Goal: Information Seeking & Learning: Learn about a topic

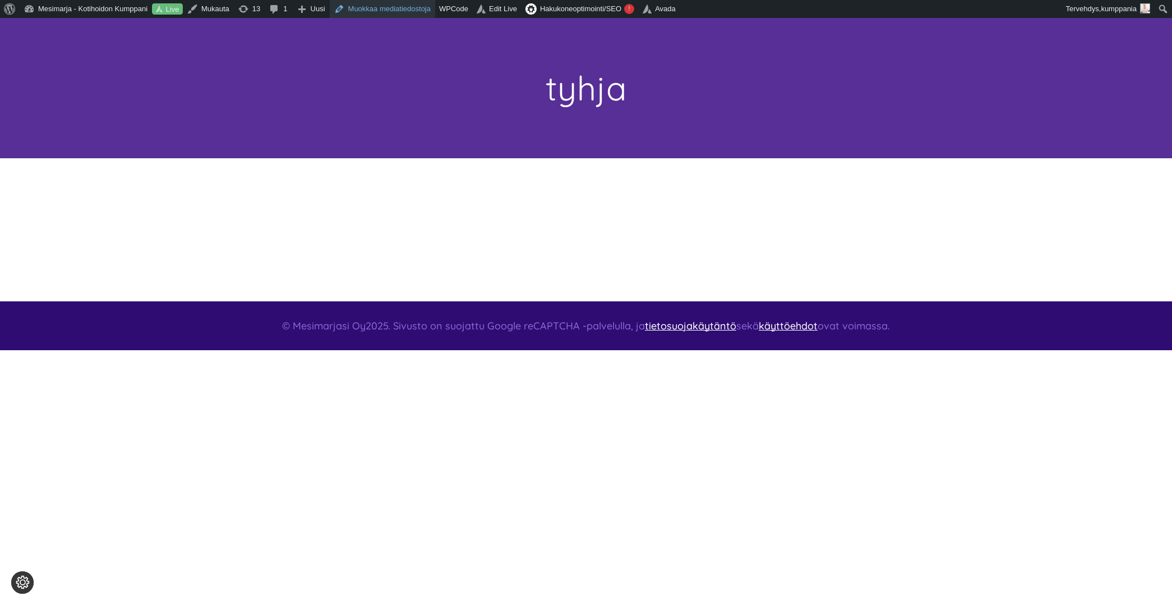
click at [385, 8] on link "Muokkaa mediatiedostoja" at bounding box center [382, 9] width 105 height 18
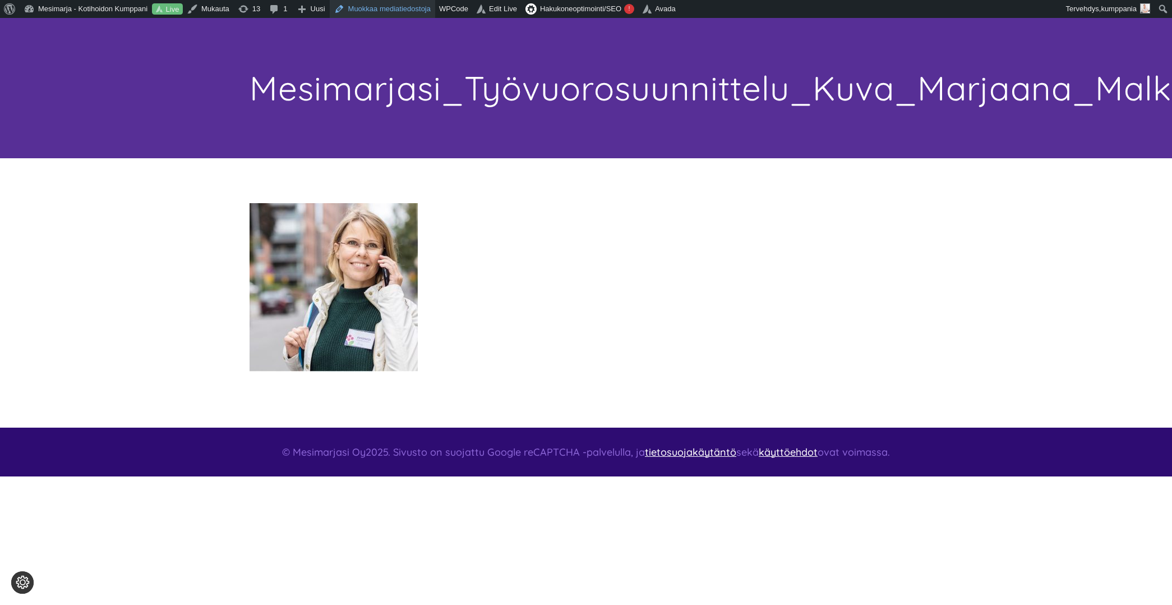
click at [386, 10] on link "Muokkaa mediatiedostoja" at bounding box center [382, 9] width 105 height 18
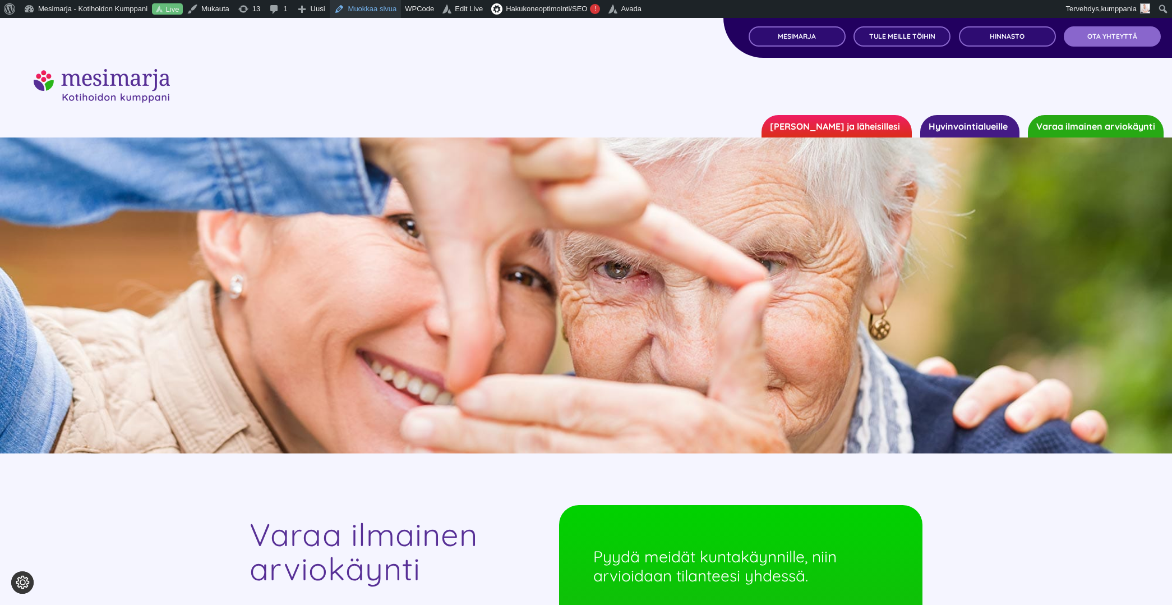
click at [363, 10] on link "Muokkaa sivua" at bounding box center [366, 9] width 72 height 18
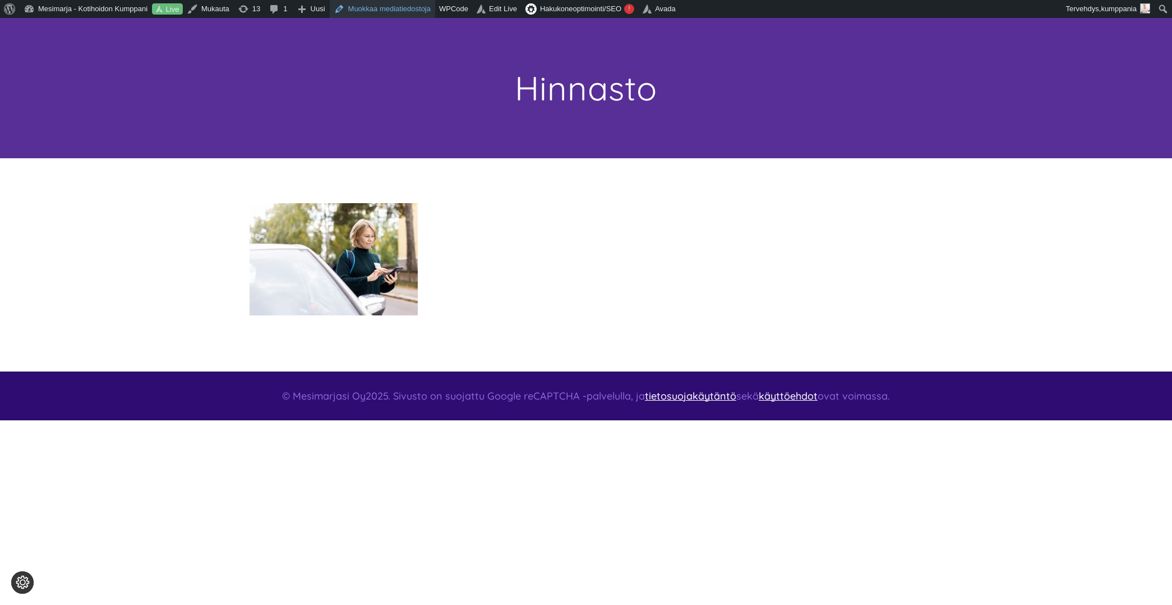
click at [410, 10] on link "Muokkaa mediatiedostoja" at bounding box center [382, 9] width 105 height 18
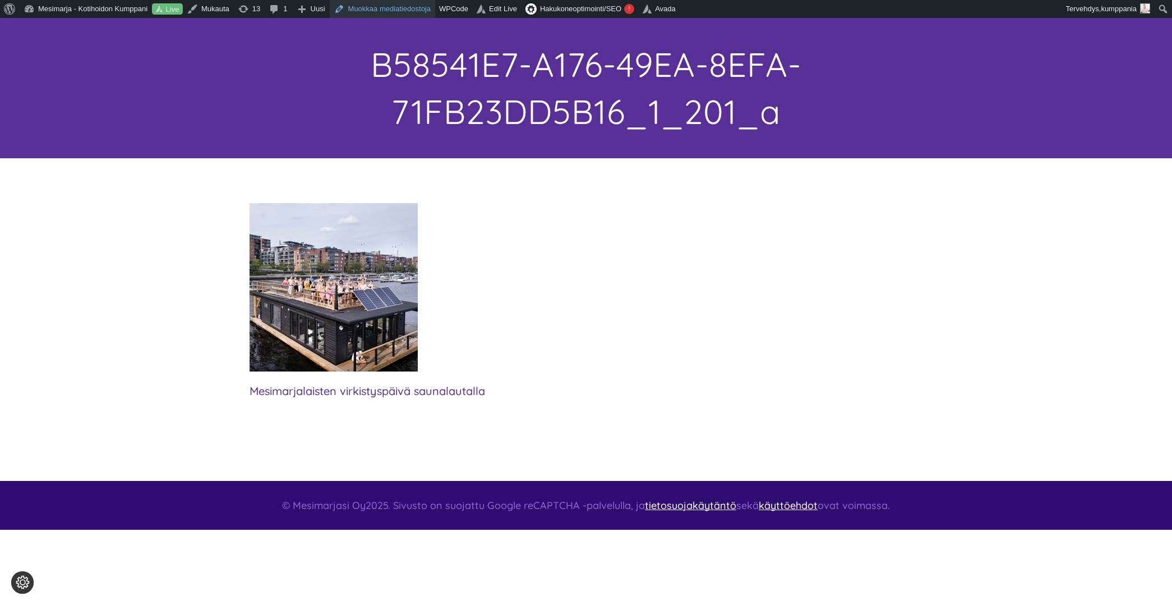
click at [388, 9] on link "Muokkaa mediatiedostoja" at bounding box center [382, 9] width 105 height 18
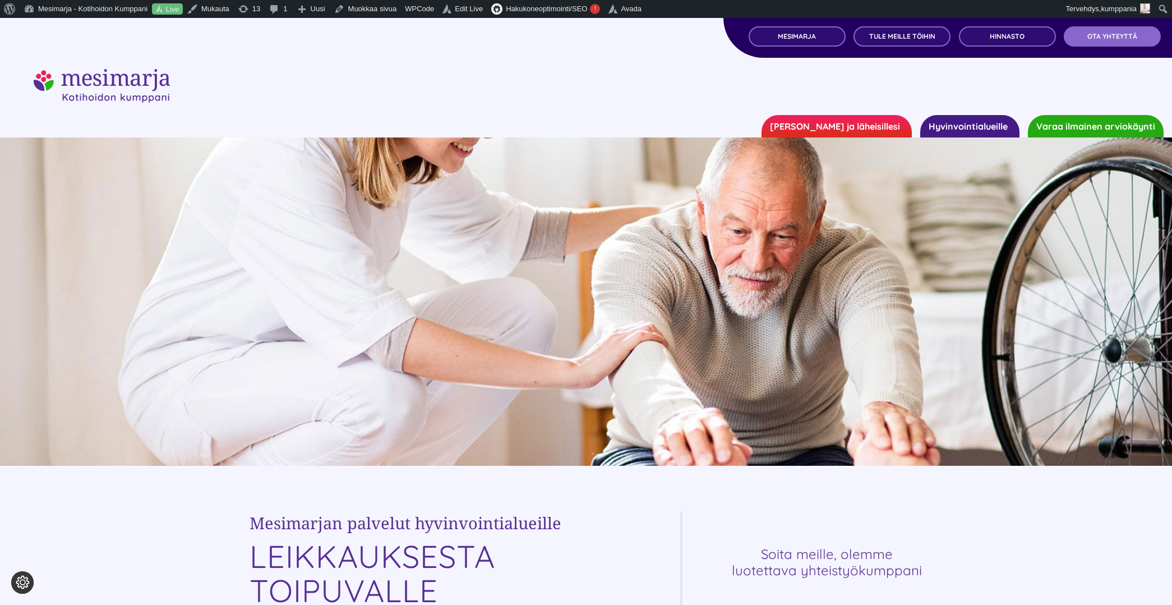
click at [882, 123] on link "[PERSON_NAME] ja läheisillesi" at bounding box center [837, 126] width 150 height 22
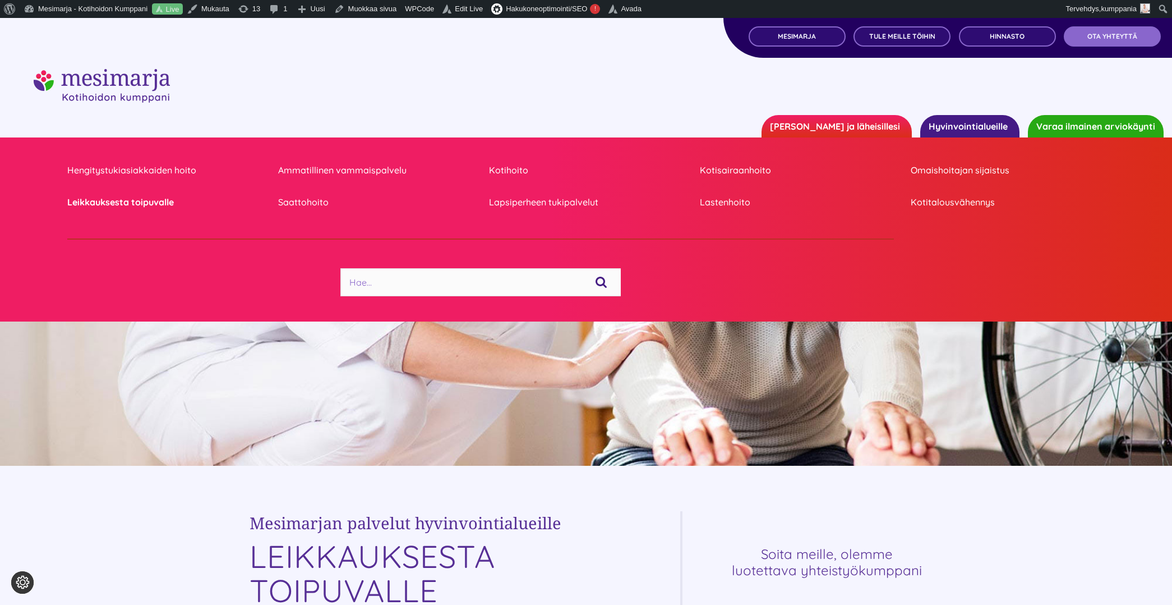
click at [113, 201] on link "Leikkauksesta toipuvalle" at bounding box center [164, 202] width 194 height 15
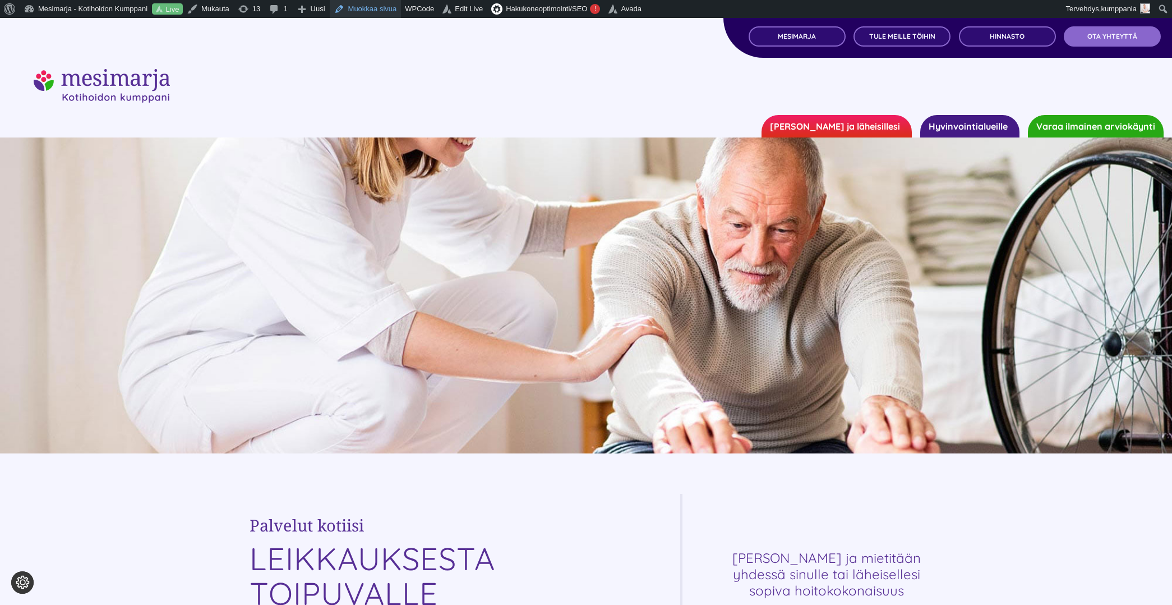
click at [379, 15] on link "Muokkaa sivua" at bounding box center [366, 9] width 72 height 18
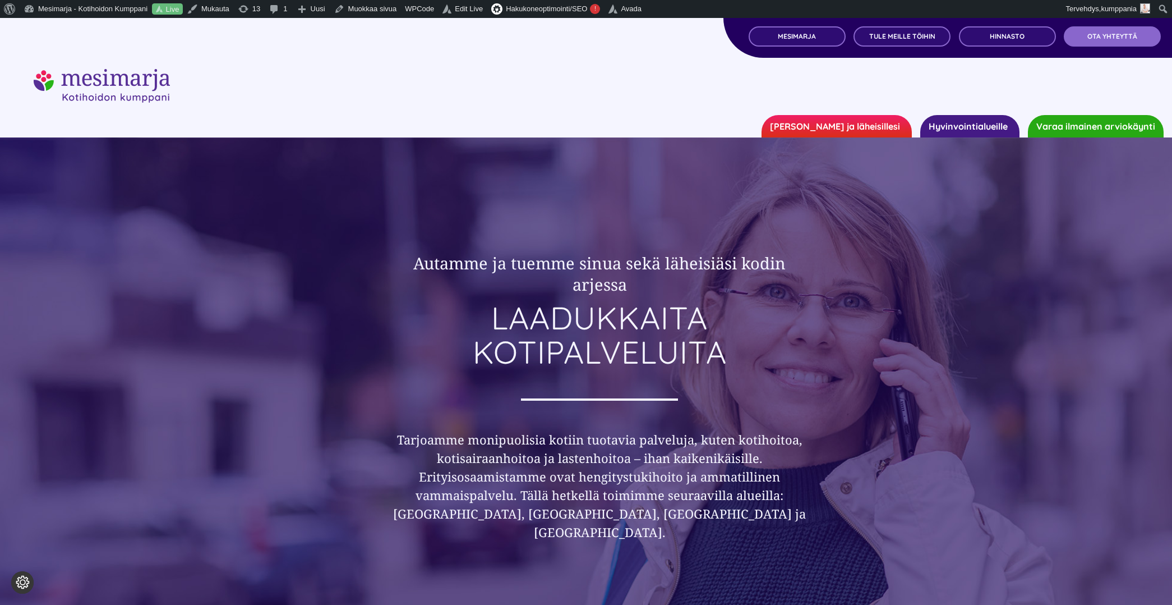
click at [951, 123] on link "Hyvinvointialueille" at bounding box center [970, 126] width 99 height 22
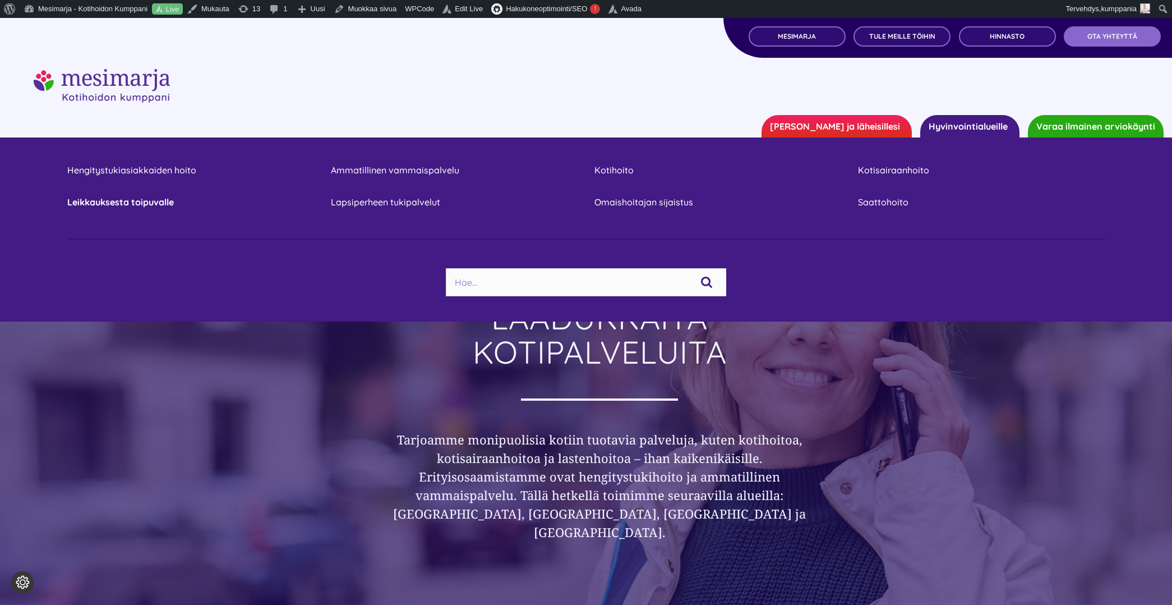
click at [127, 201] on link "Leikkauksesta toipuvalle" at bounding box center [190, 202] width 247 height 15
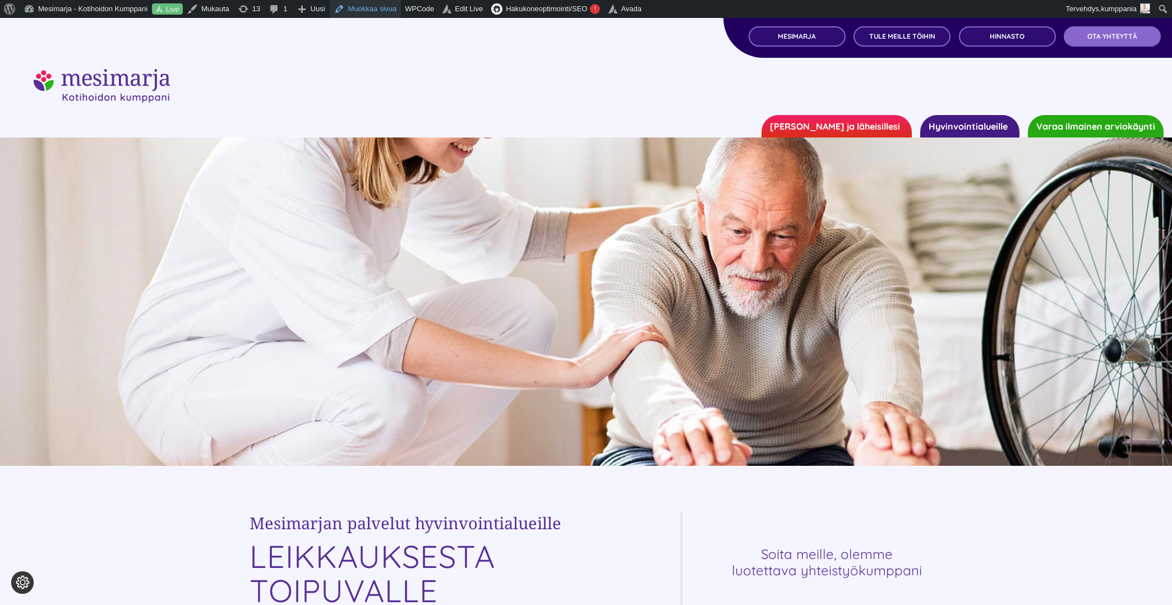
click at [381, 6] on link "Muokkaa sivua" at bounding box center [366, 9] width 72 height 18
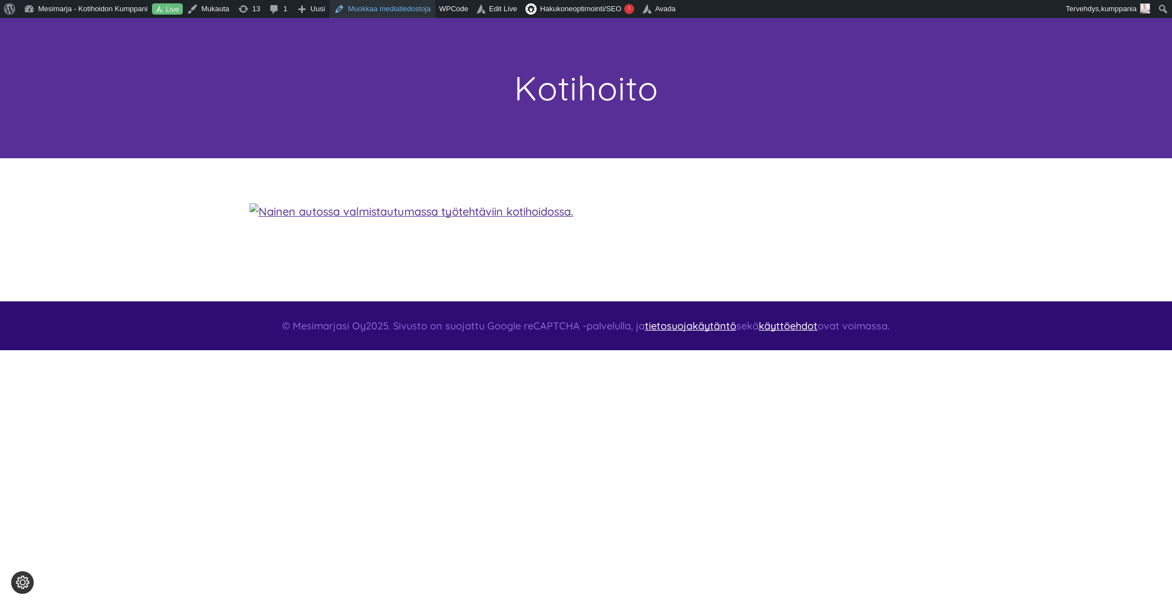
click at [380, 15] on link "Muokkaa mediatiedostoja" at bounding box center [382, 9] width 105 height 18
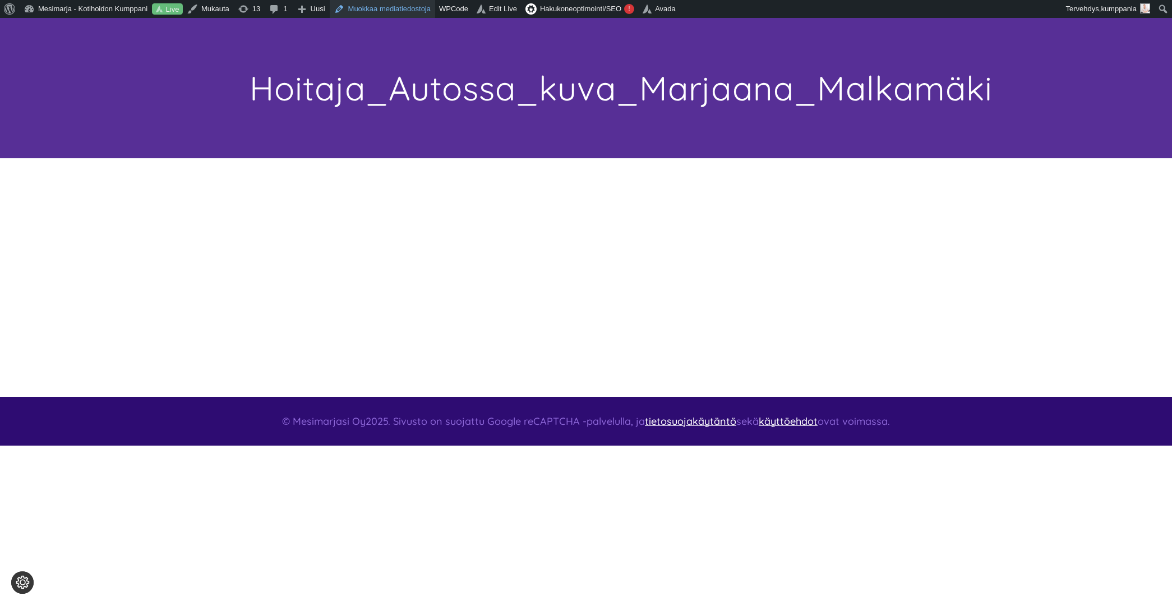
click at [406, 12] on link "Muokkaa mediatiedostoja" at bounding box center [382, 9] width 105 height 18
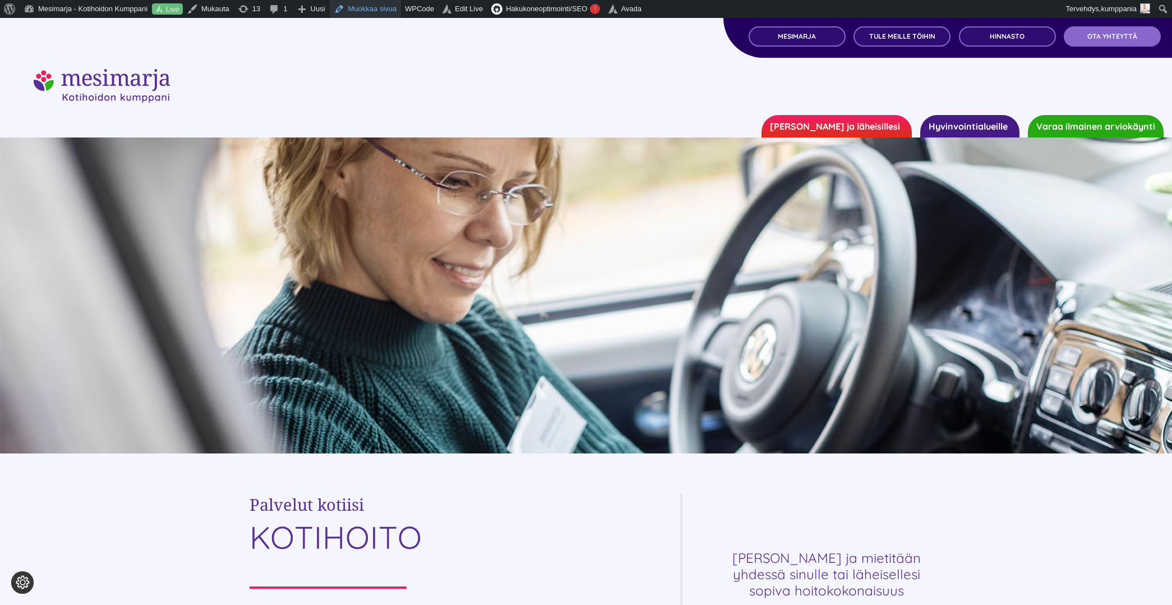
click at [375, 10] on link "Muokkaa sivua" at bounding box center [366, 9] width 72 height 18
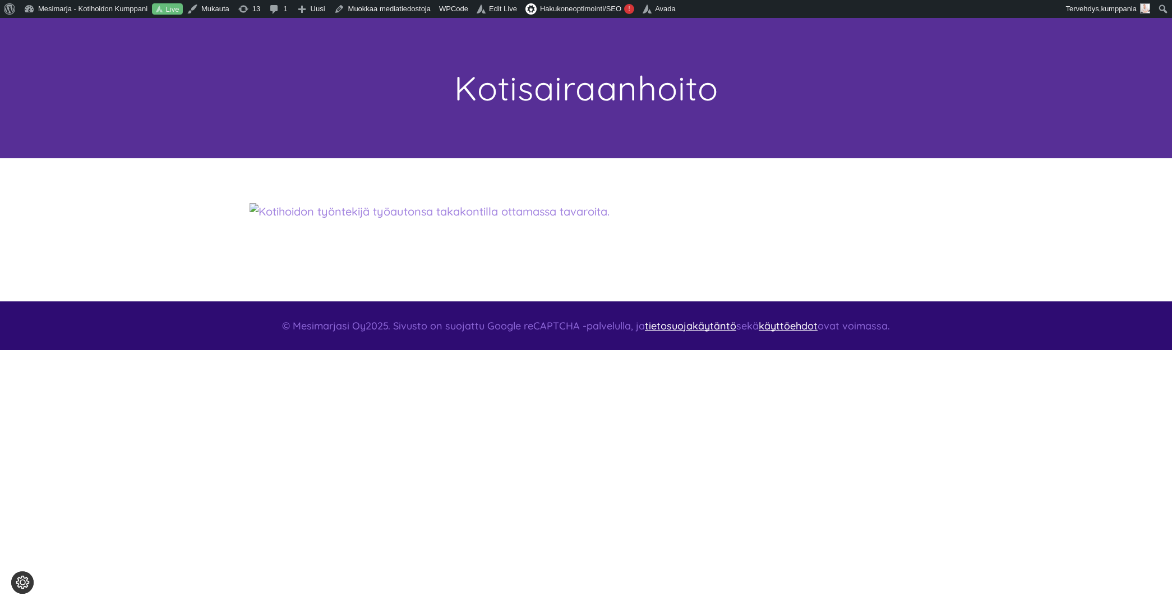
click at [332, 220] on img at bounding box center [430, 211] width 360 height 17
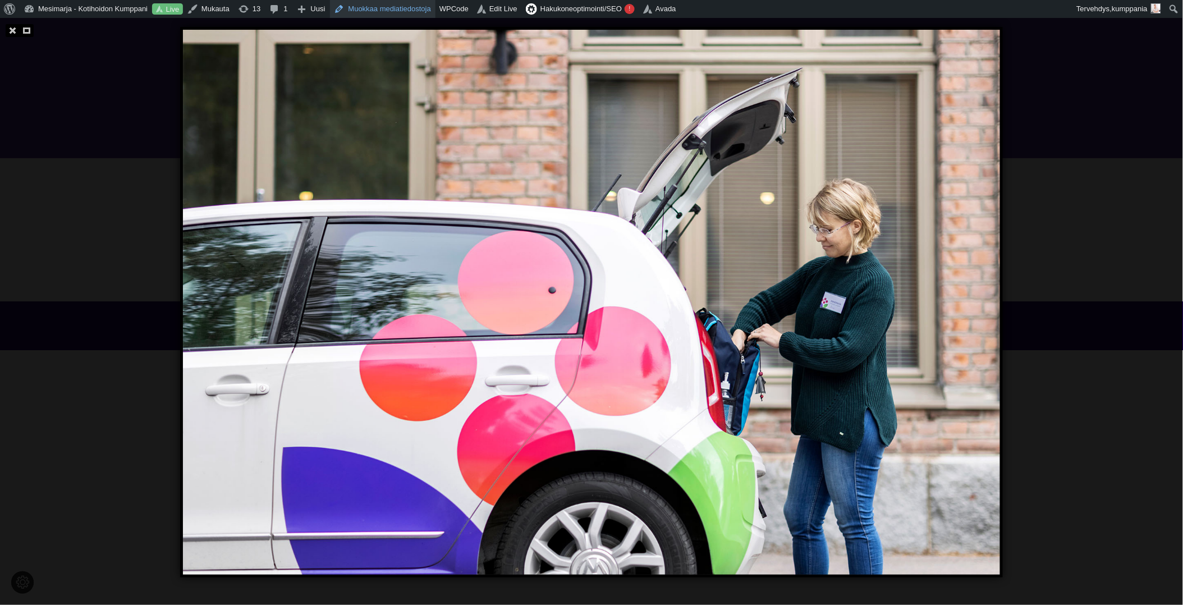
click at [377, 10] on link "Muokkaa mediatiedostoja" at bounding box center [382, 9] width 105 height 18
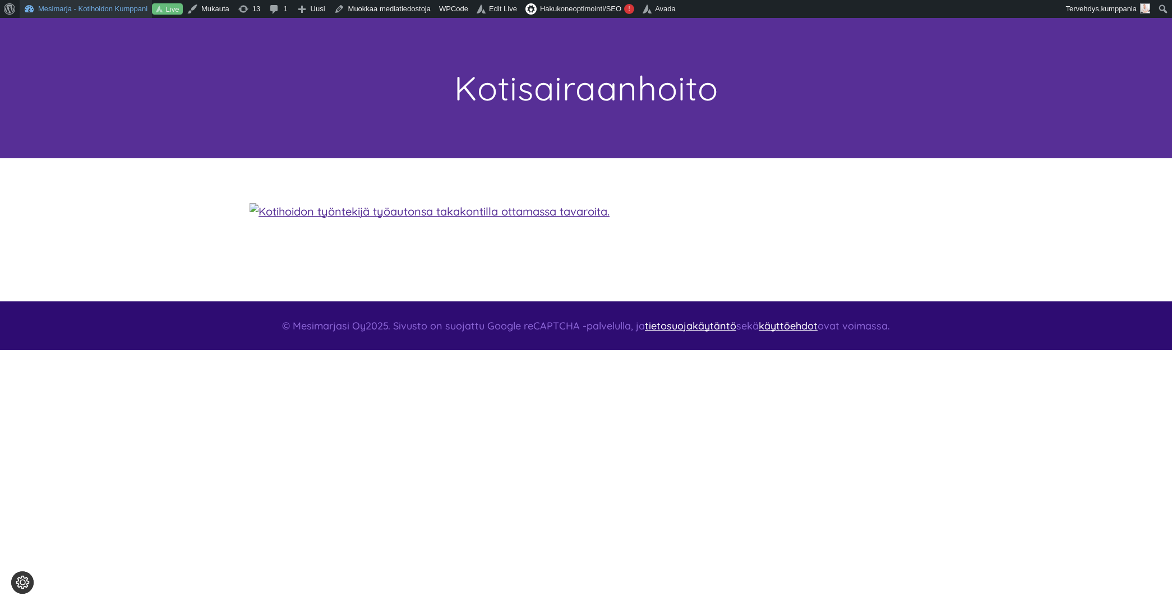
click at [80, 8] on link "Mesimarja - Kotihoidon Kumppani" at bounding box center [86, 9] width 132 height 18
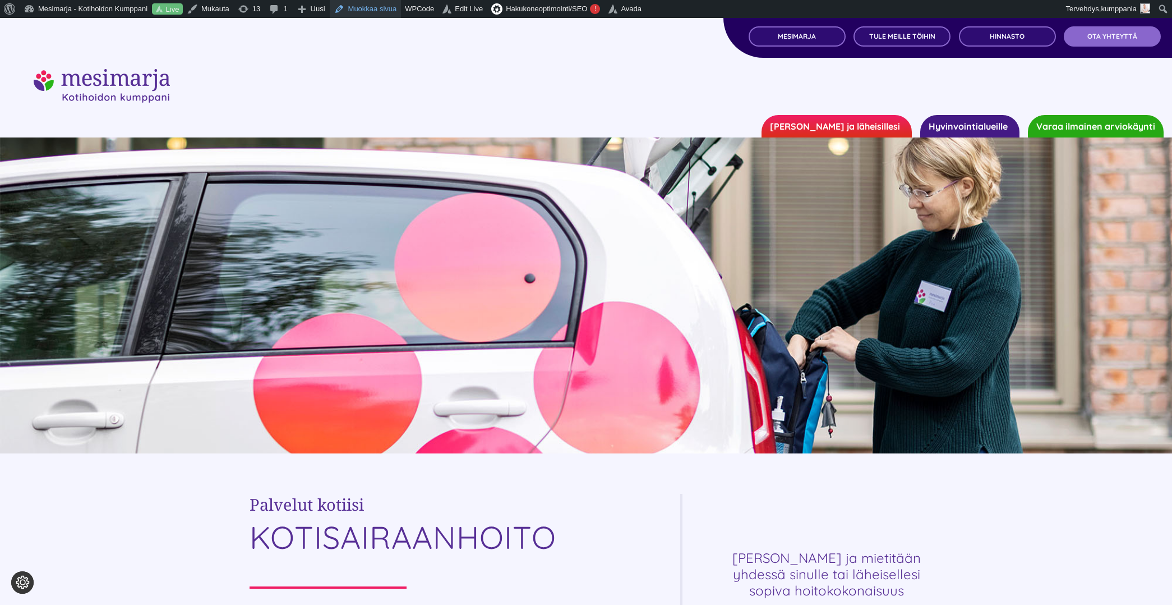
click at [378, 11] on link "Muokkaa sivua" at bounding box center [366, 9] width 72 height 18
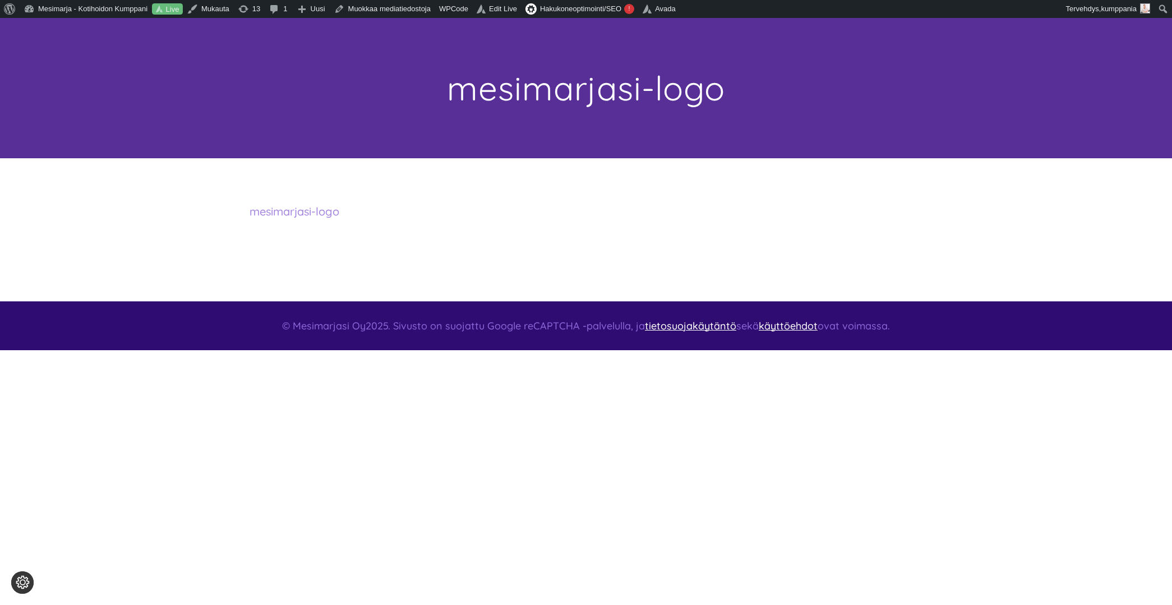
click at [316, 214] on link "mesimarjasi-logo" at bounding box center [295, 211] width 90 height 14
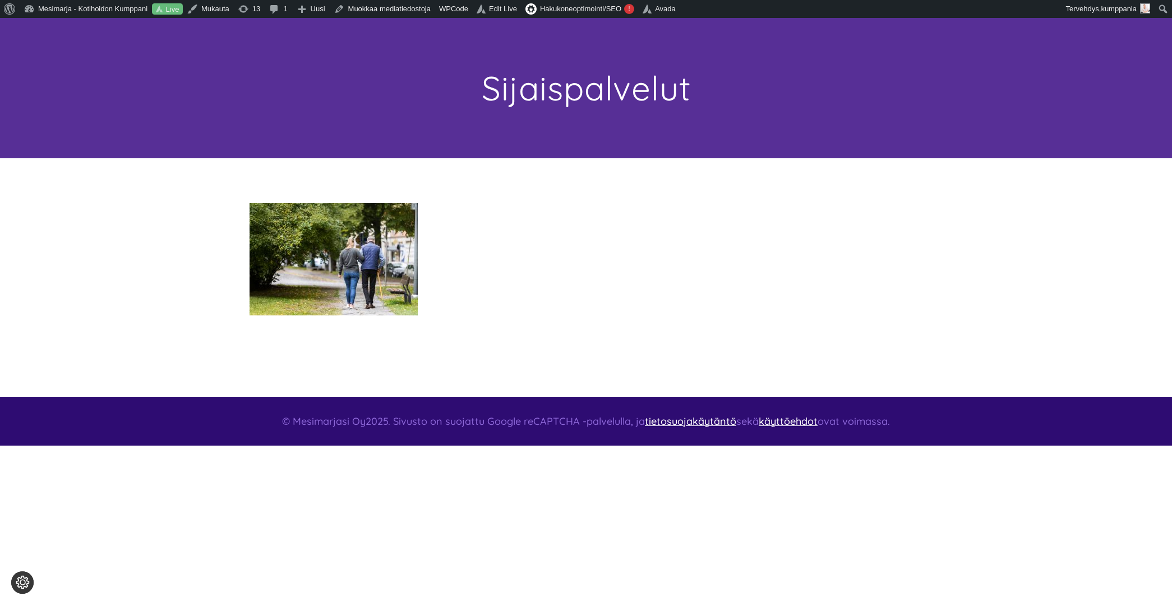
click at [507, 273] on p at bounding box center [586, 259] width 673 height 112
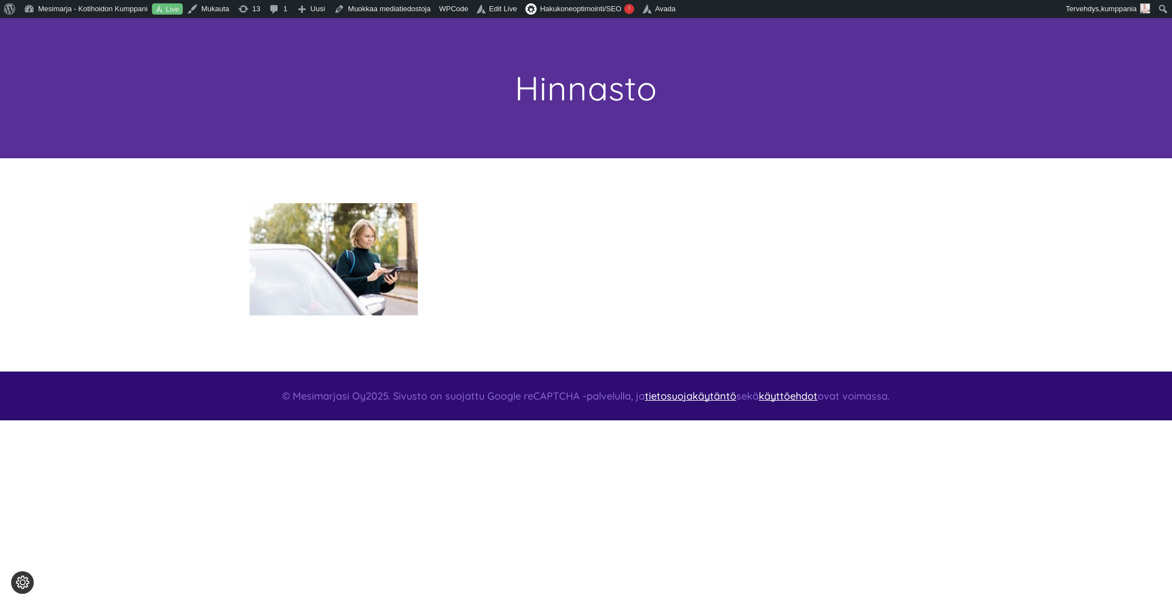
click at [343, 276] on img at bounding box center [334, 259] width 168 height 112
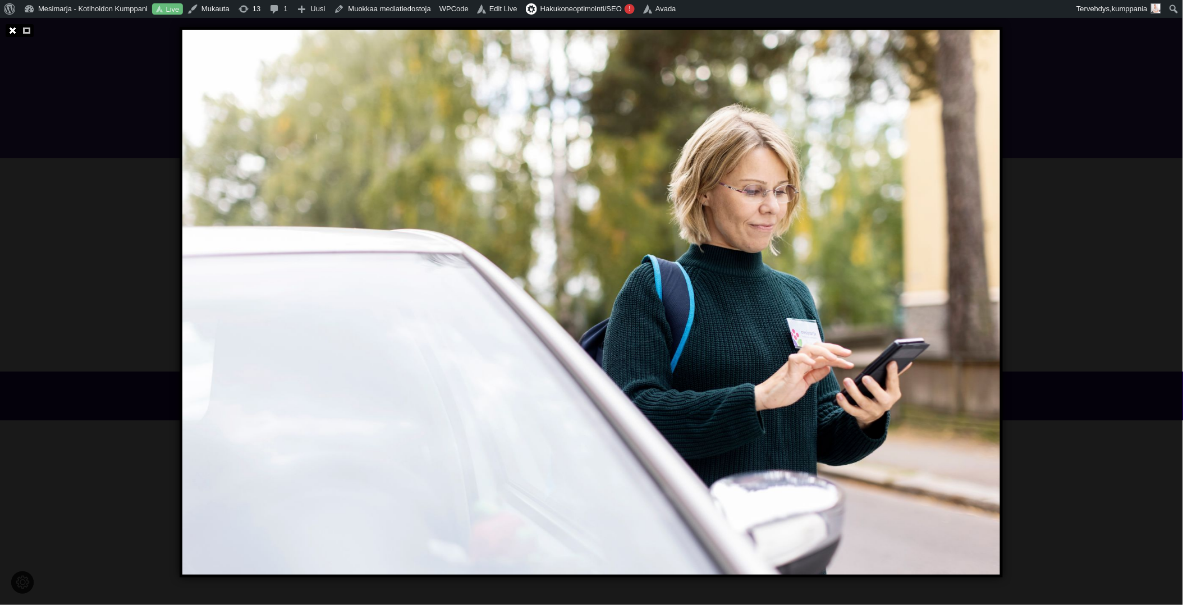
click at [11, 33] on link at bounding box center [13, 30] width 14 height 13
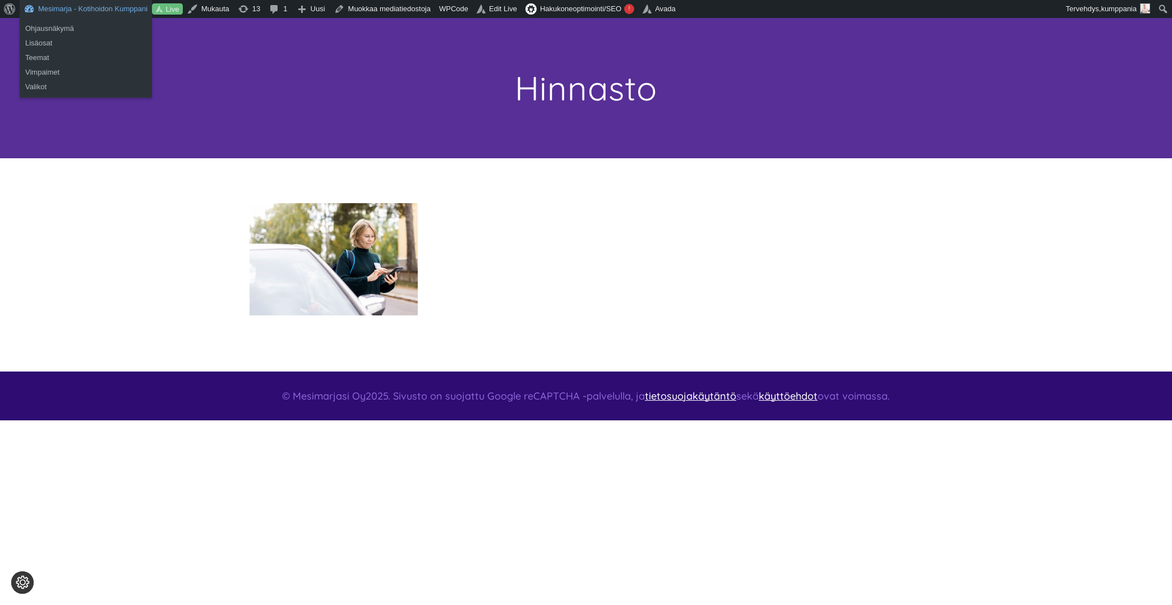
click at [72, 12] on link "Mesimarja - Kotihoidon Kumppani" at bounding box center [86, 9] width 132 height 18
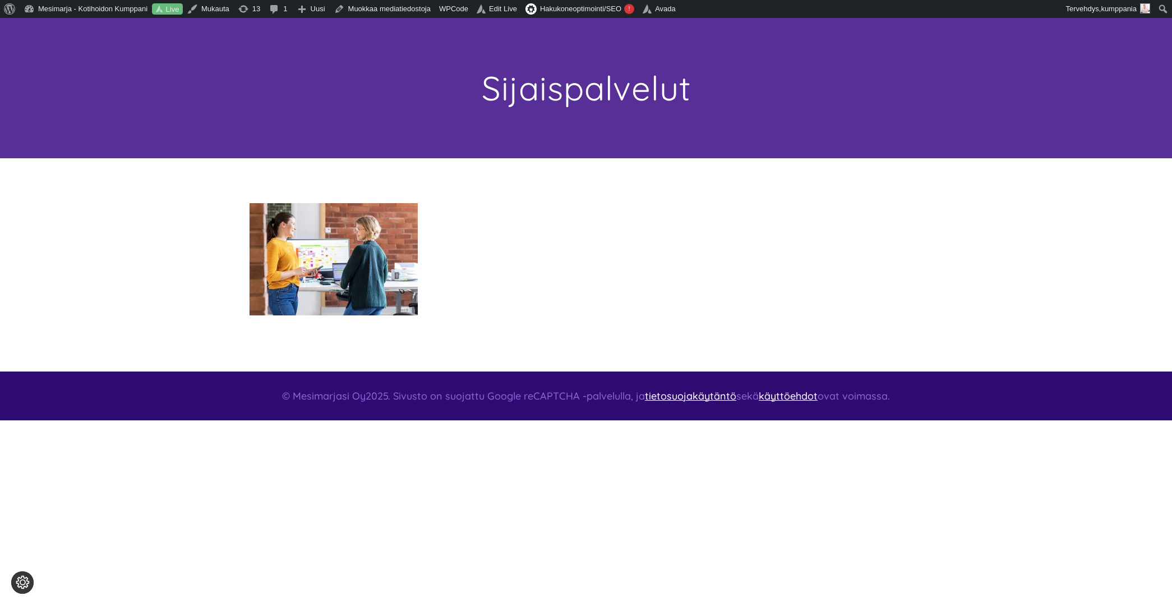
click at [370, 233] on img at bounding box center [334, 259] width 168 height 112
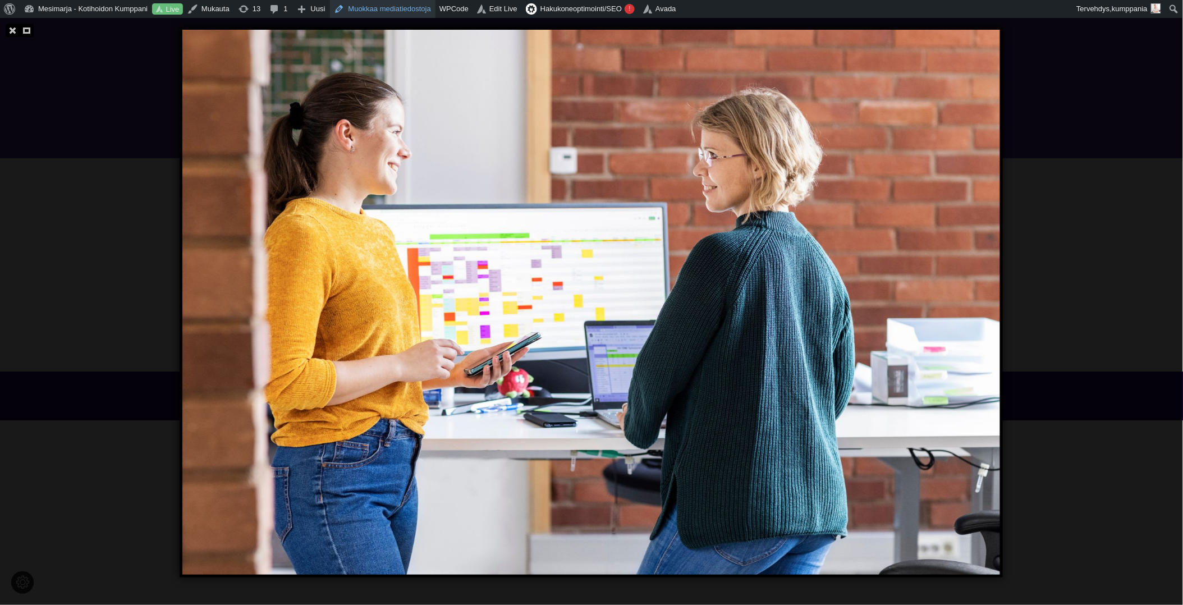
click at [431, 12] on link "Muokkaa mediatiedostoja" at bounding box center [382, 9] width 105 height 18
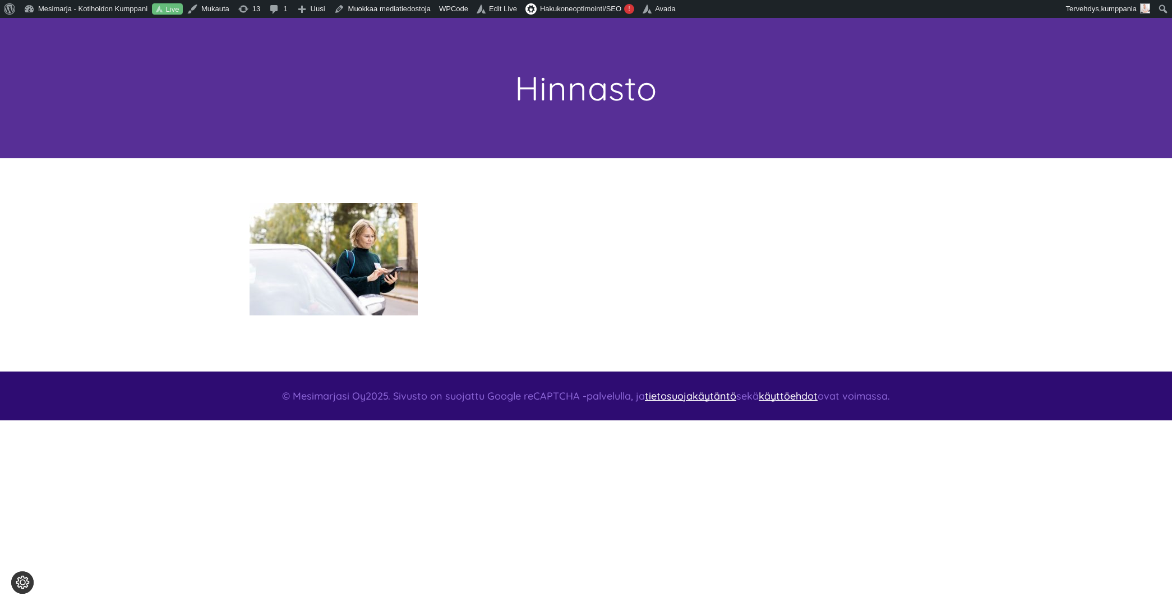
click at [345, 228] on img at bounding box center [334, 259] width 168 height 112
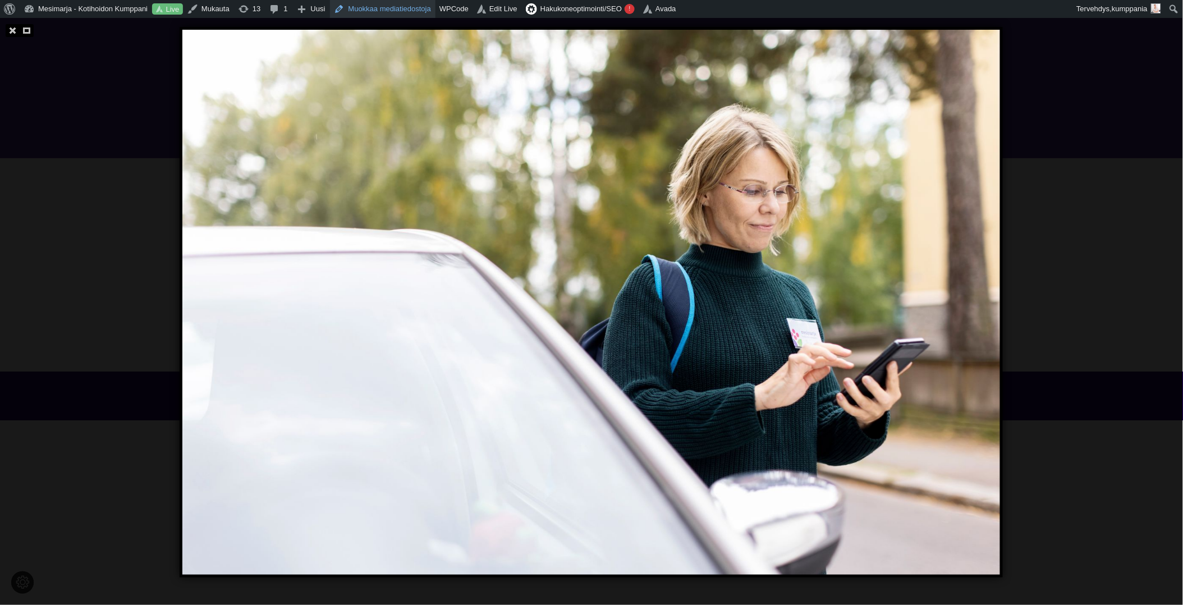
click at [385, 6] on link "Muokkaa mediatiedostoja" at bounding box center [382, 9] width 105 height 18
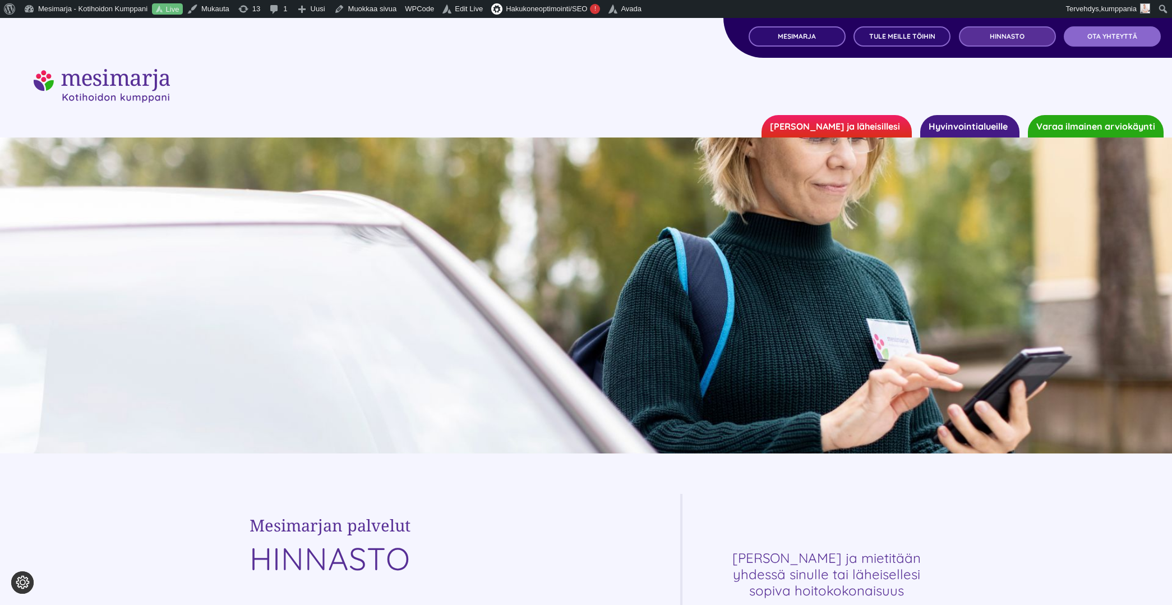
click at [1008, 38] on span "Hinnasto" at bounding box center [1007, 37] width 35 height 8
click at [398, 13] on link "Muokkaa sivua" at bounding box center [366, 9] width 72 height 18
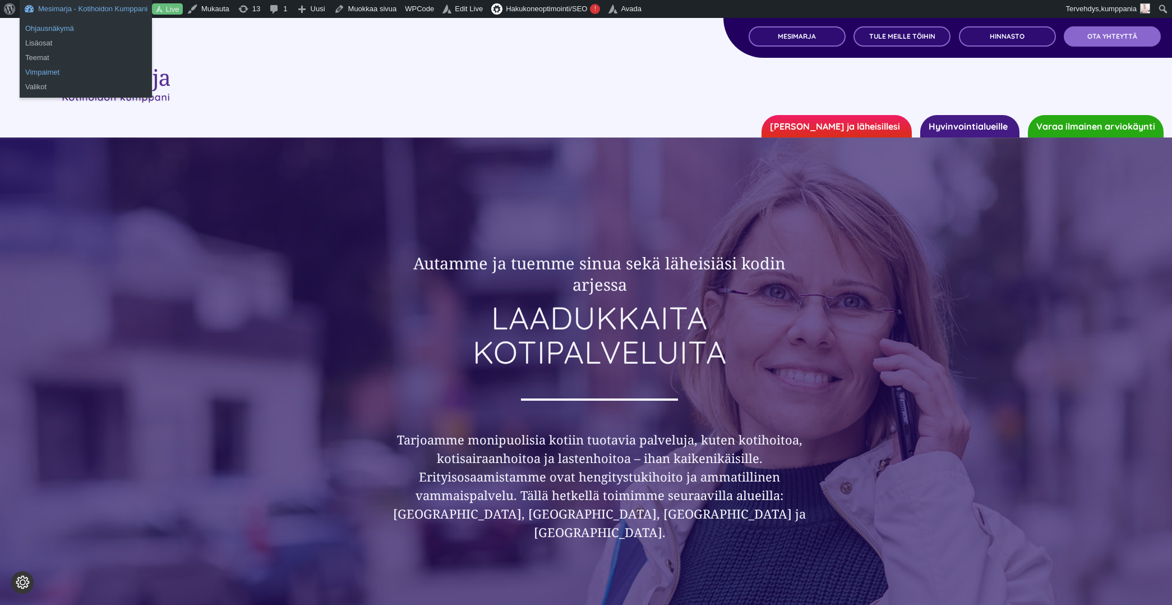
drag, startPoint x: 59, startPoint y: 29, endPoint x: 121, endPoint y: 73, distance: 76.3
click at [59, 29] on link "Ohjausnäkymä" at bounding box center [86, 28] width 132 height 15
